Goal: Task Accomplishment & Management: Manage account settings

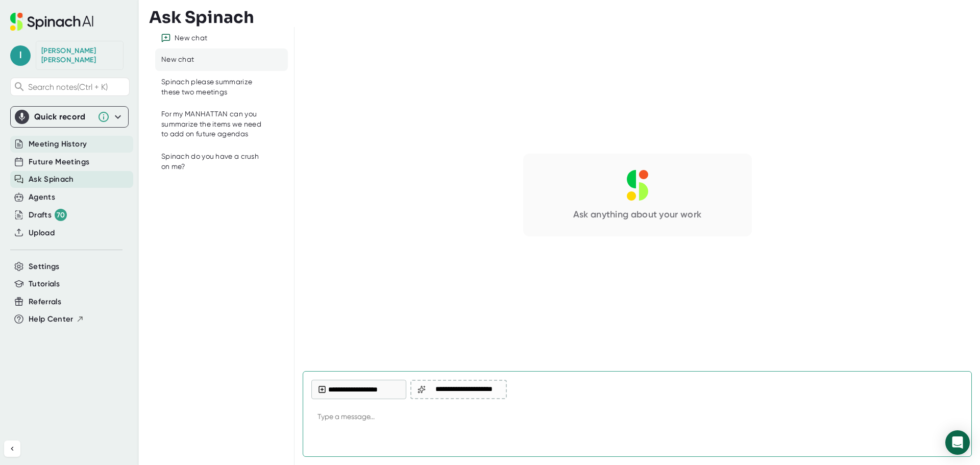
click at [53, 138] on span "Meeting History" at bounding box center [58, 144] width 58 height 12
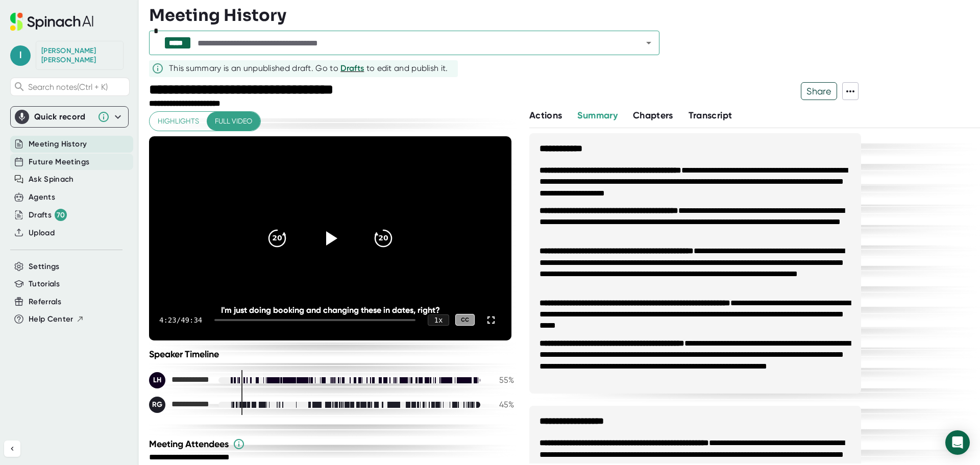
click at [54, 156] on span "Future Meetings" at bounding box center [59, 162] width 61 height 12
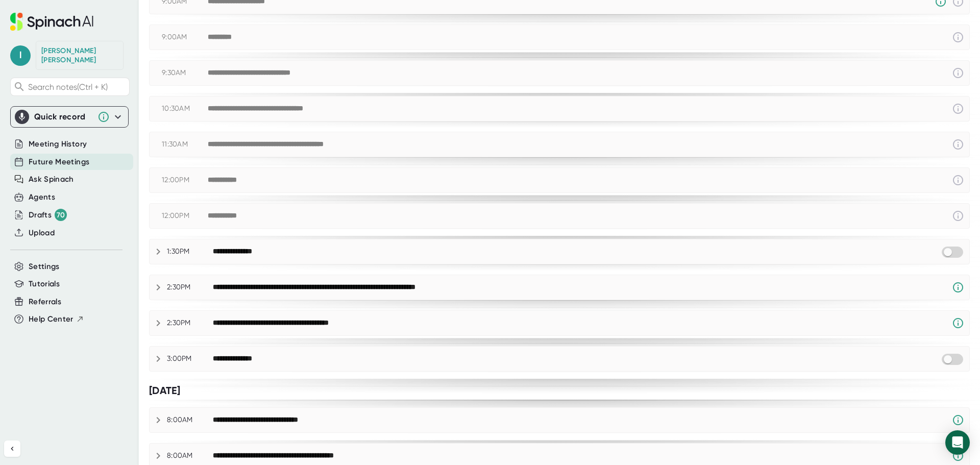
scroll to position [204, 0]
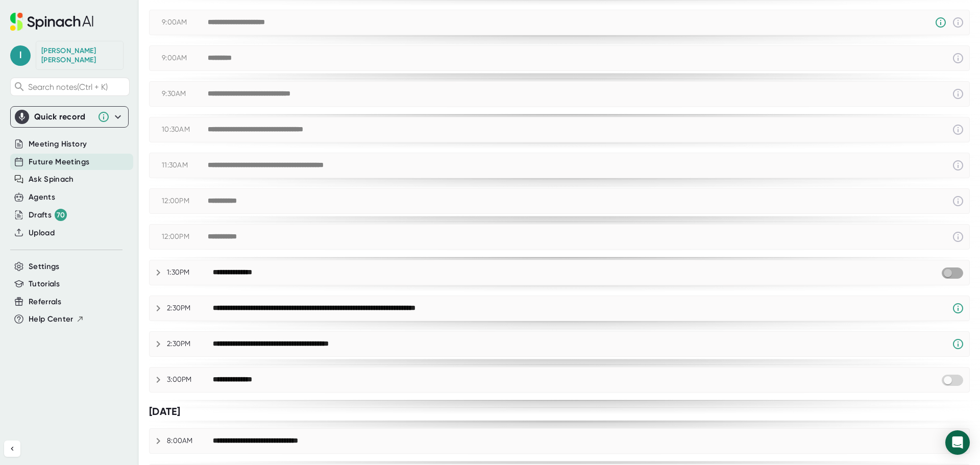
click at [941, 275] on input "checkbox" at bounding box center [947, 273] width 29 height 9
